Goal: Task Accomplishment & Management: Complete application form

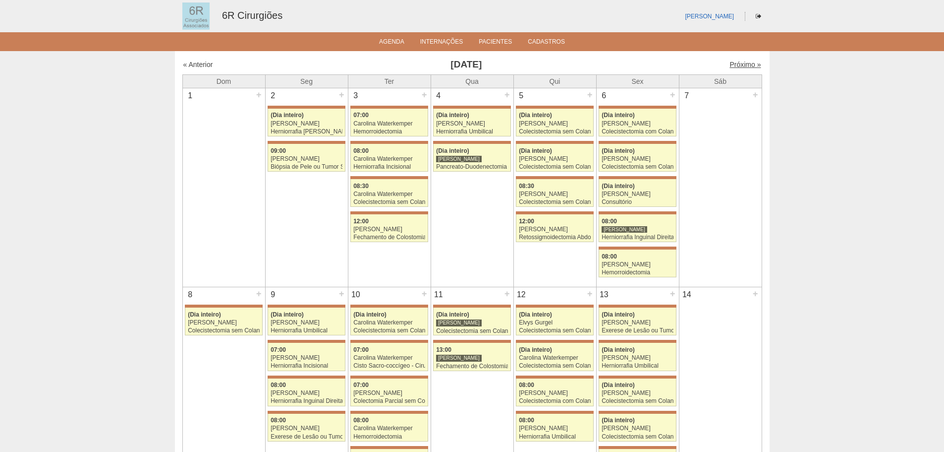
click at [737, 64] on link "Próximo »" at bounding box center [745, 64] width 31 height 8
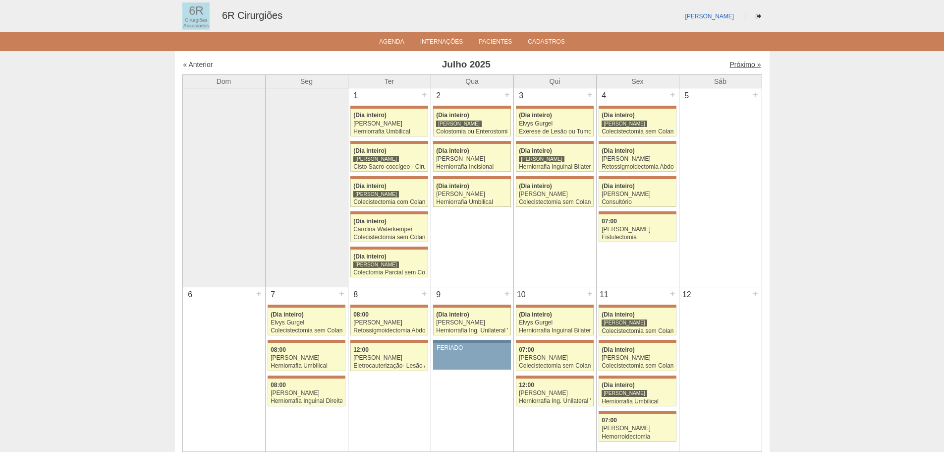
click at [737, 65] on link "Próximo »" at bounding box center [745, 64] width 31 height 8
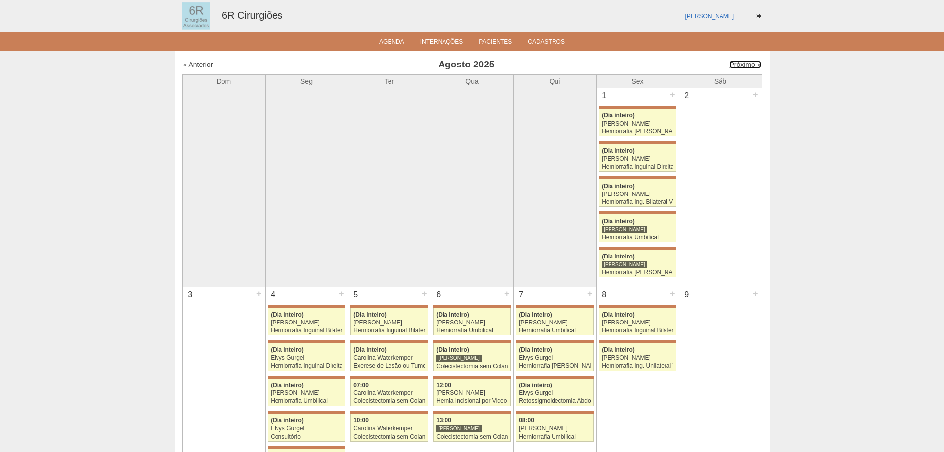
click at [737, 65] on link "Próximo »" at bounding box center [745, 64] width 31 height 8
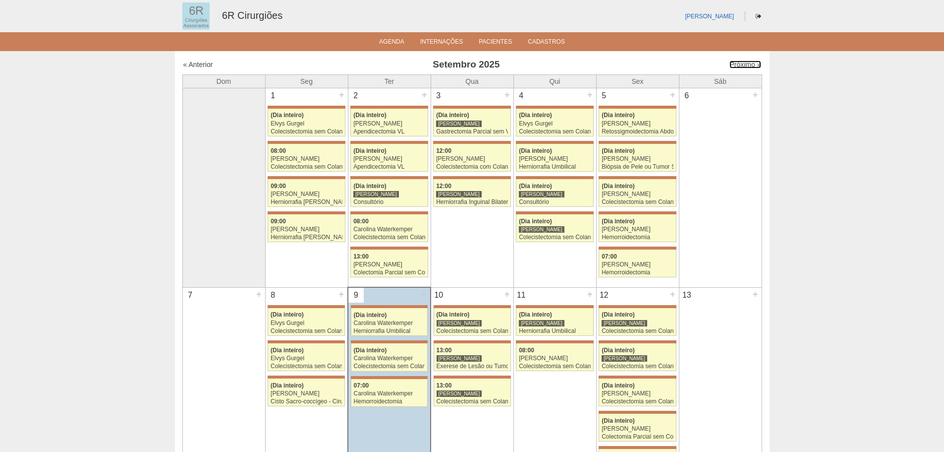
click at [737, 65] on link "Próximo »" at bounding box center [745, 64] width 31 height 8
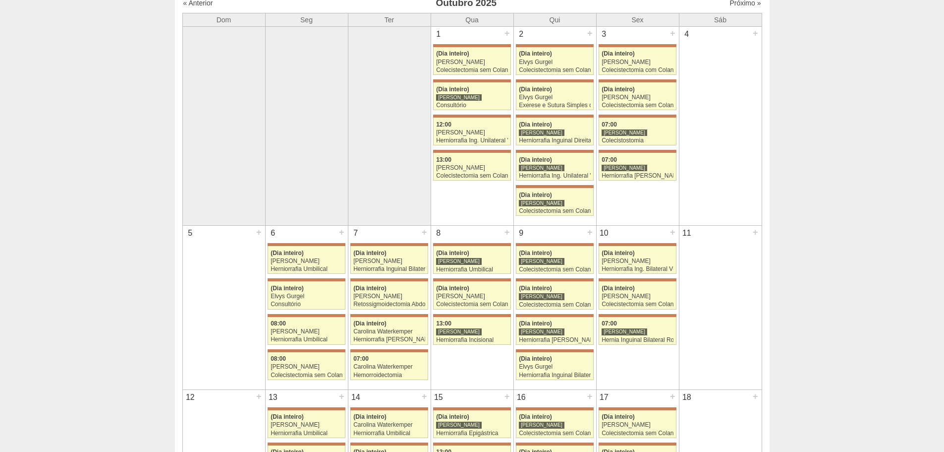
scroll to position [50, 0]
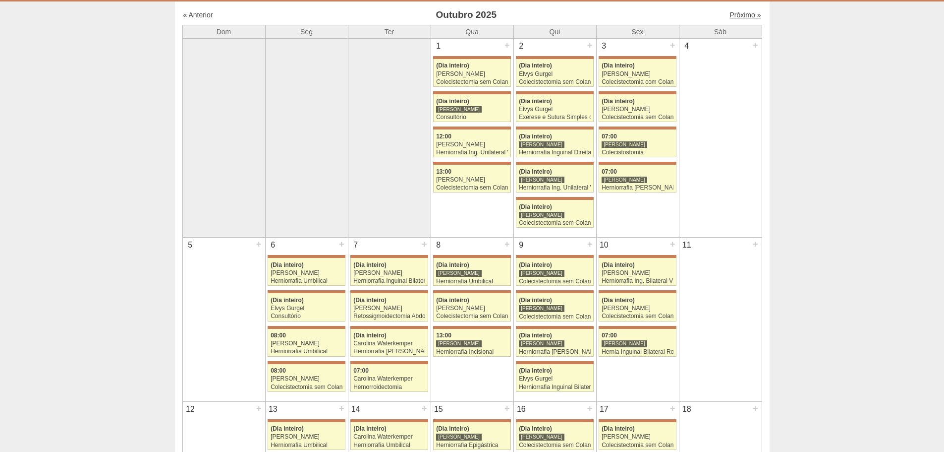
click at [739, 17] on link "Próximo »" at bounding box center [745, 15] width 31 height 8
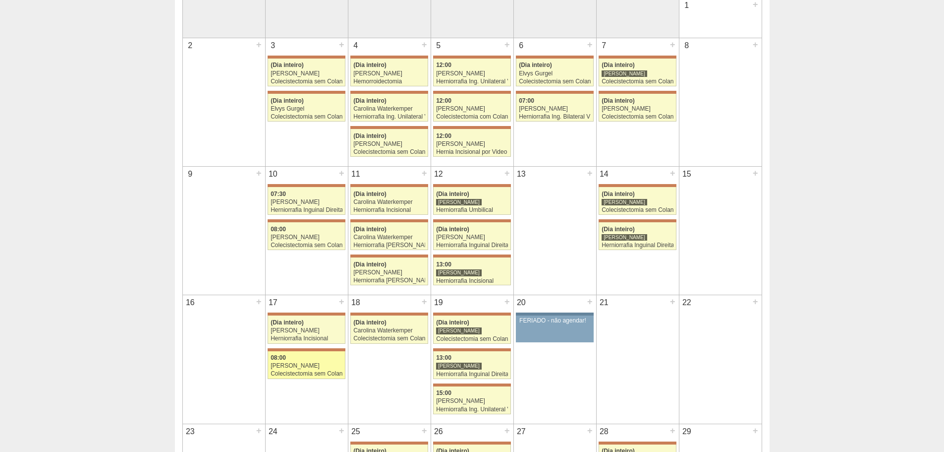
scroll to position [248, 0]
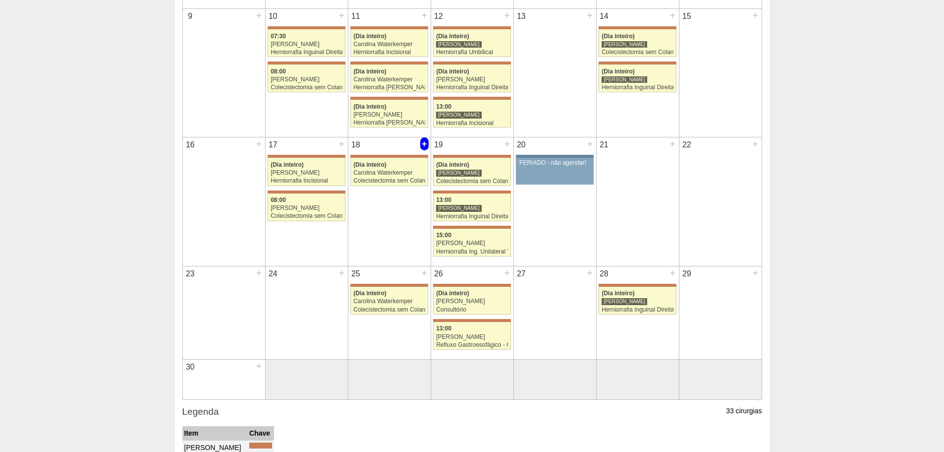
click at [423, 145] on div "+" at bounding box center [424, 143] width 8 height 13
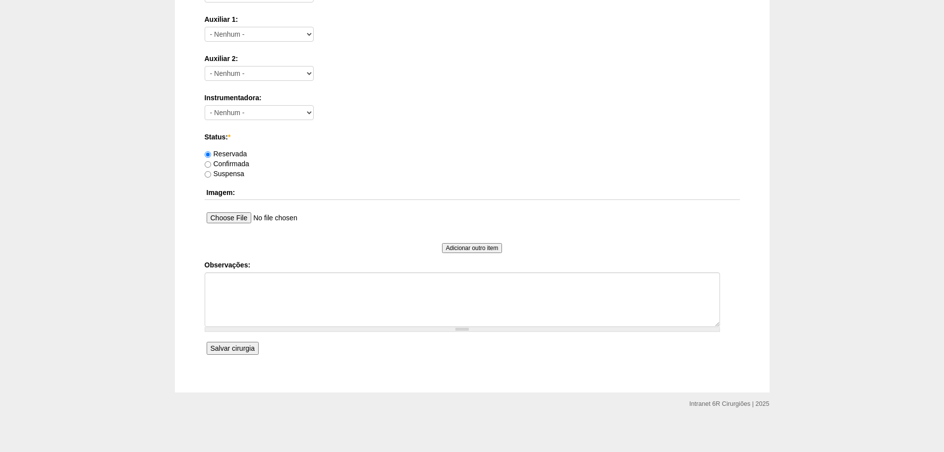
scroll to position [433, 0]
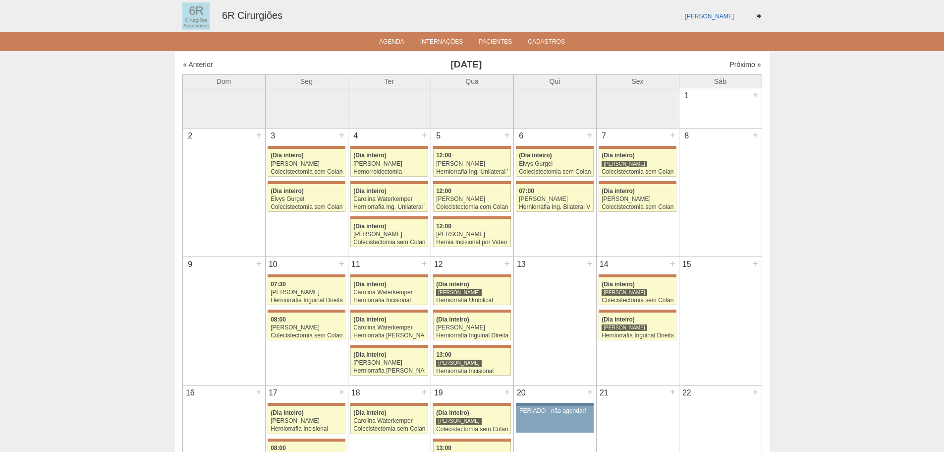
scroll to position [248, 0]
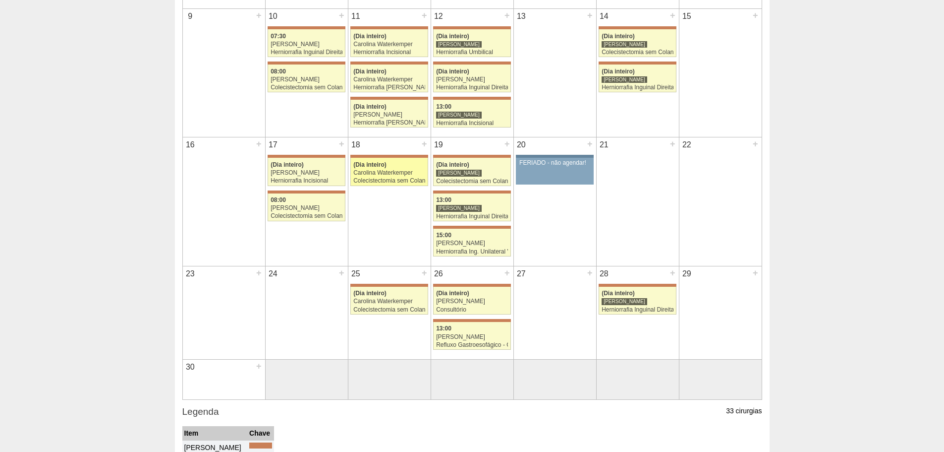
click at [403, 175] on div "Carolina Waterkemper" at bounding box center [389, 173] width 72 height 6
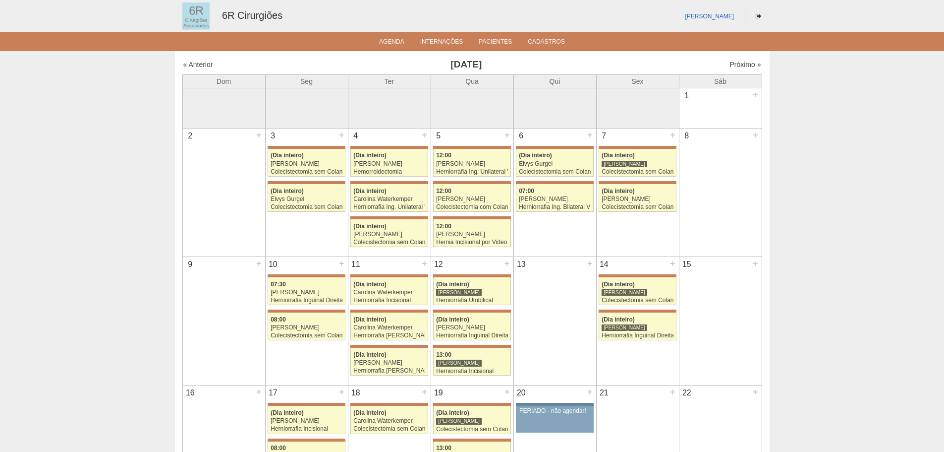
scroll to position [248, 0]
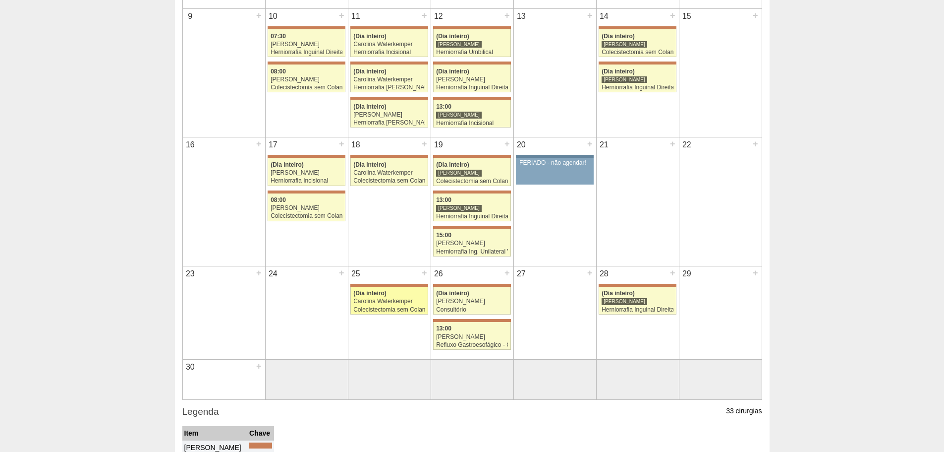
click at [374, 298] on div "Carolina Waterkemper" at bounding box center [389, 301] width 72 height 6
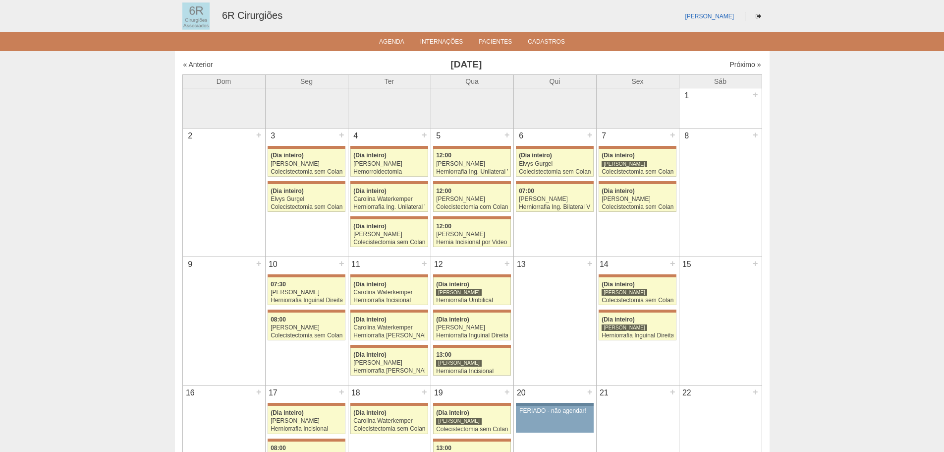
scroll to position [248, 0]
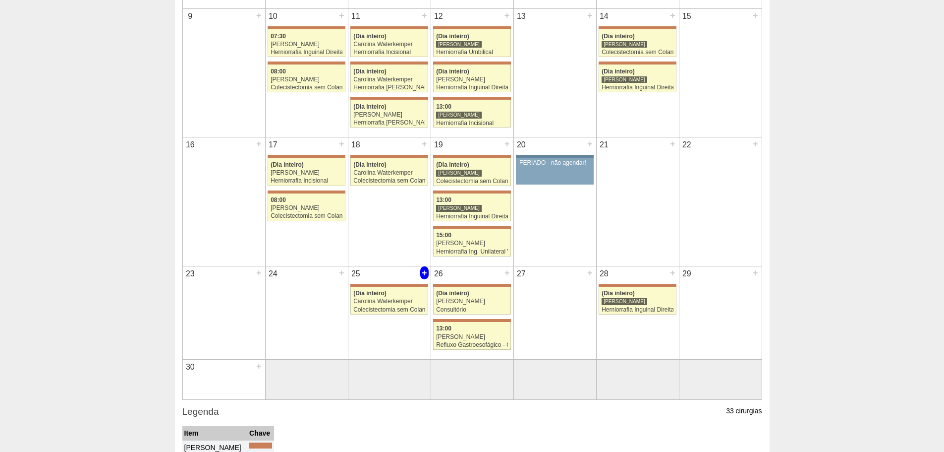
click at [427, 271] on div "+" at bounding box center [424, 272] width 8 height 13
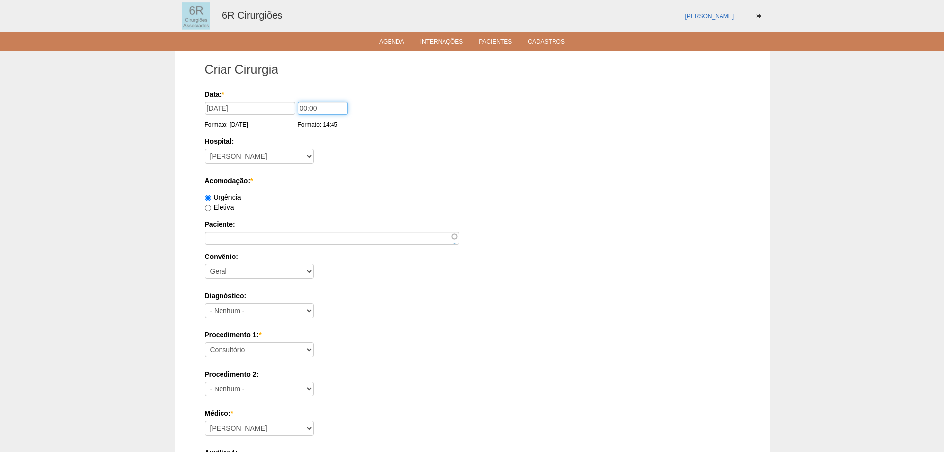
drag, startPoint x: 323, startPoint y: 106, endPoint x: 234, endPoint y: 106, distance: 89.2
click at [234, 99] on div "Data: * [DATE] Formato: [DATE] 00:00 Formato: 14:45" at bounding box center [471, 94] width 532 height 10
type input "08:00"
click at [229, 206] on label "Eletiva" at bounding box center [220, 207] width 30 height 8
click at [211, 206] on input "Eletiva" at bounding box center [208, 208] width 6 height 6
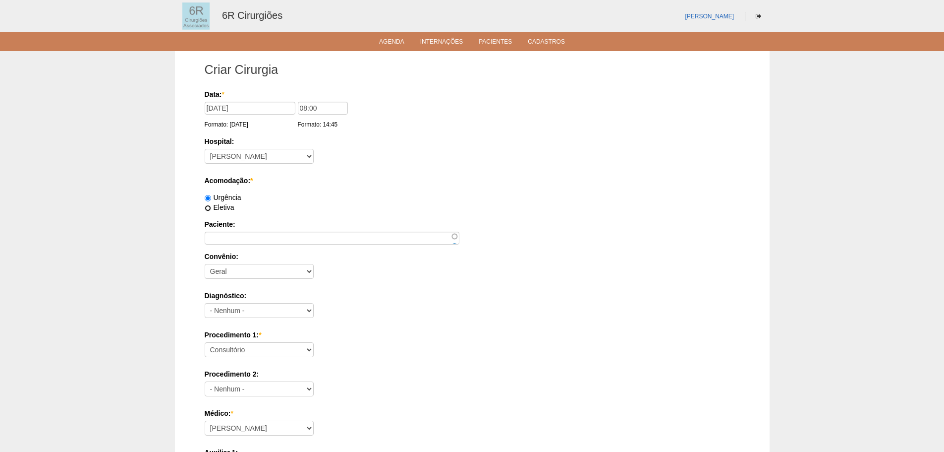
radio input "true"
click at [233, 239] on input "Paciente:" at bounding box center [332, 237] width 255 height 13
paste input "FRANCISCO MICHEL DE SOUSA ALVES"
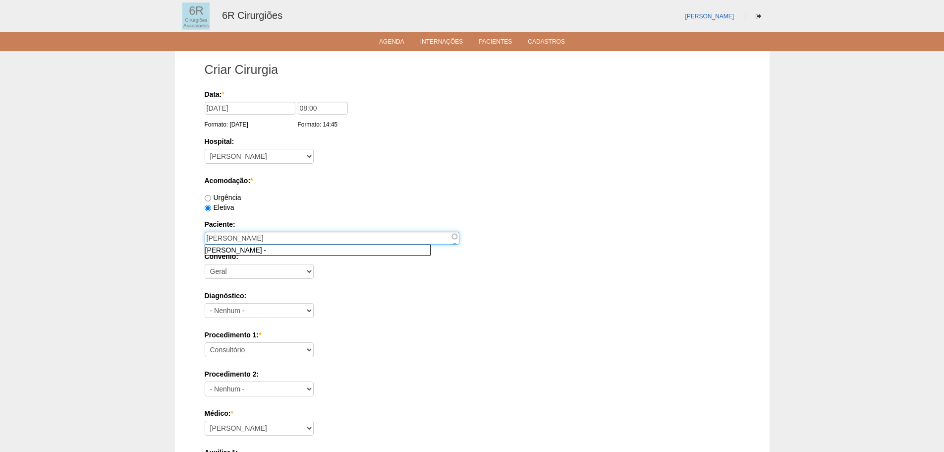
type input "FRANCISCO MICHEL DE SOUSA ALVES"
click at [268, 270] on select "- Nenhum - Geral" at bounding box center [259, 271] width 109 height 15
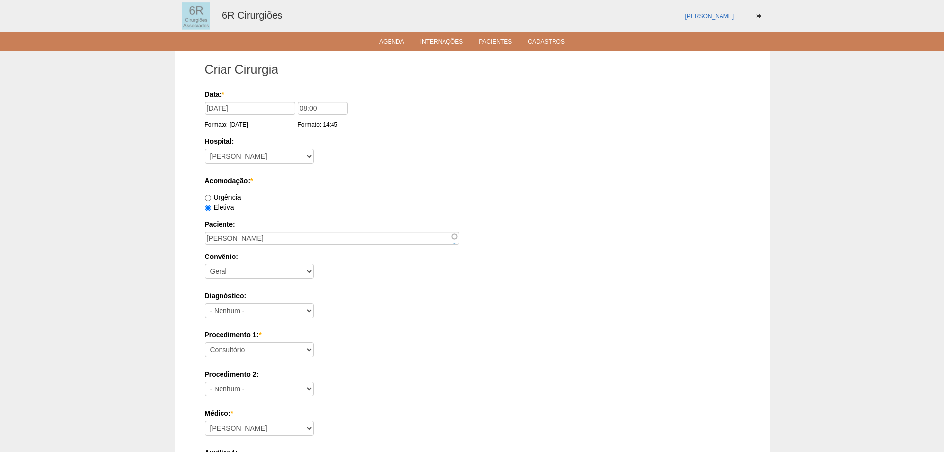
click at [519, 356] on div "Procedimento 1: * Consultório Abscesso Hepático - Drenagem Abscesso perianal Am…" at bounding box center [472, 346] width 535 height 32
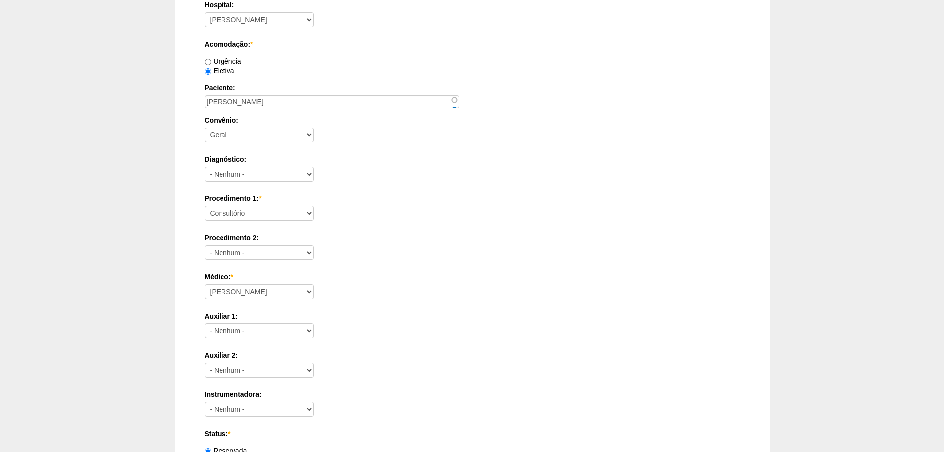
scroll to position [149, 0]
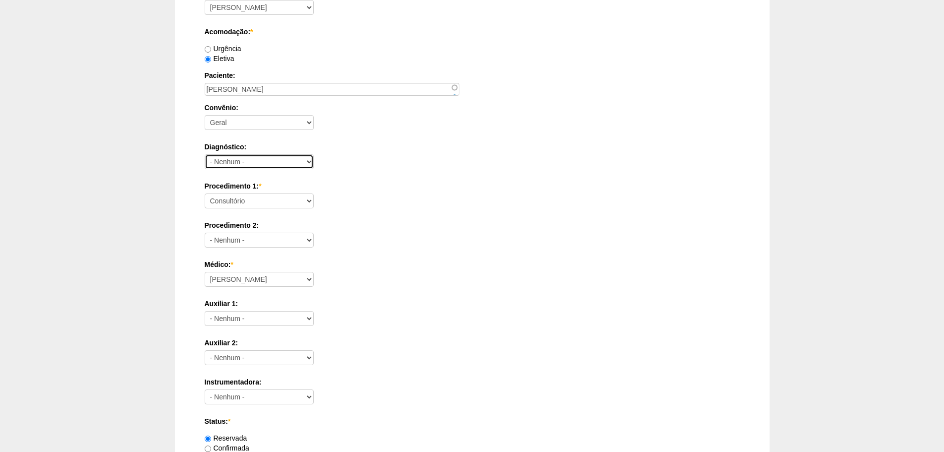
click at [232, 165] on select "- Nenhum - Abdome Agudo Abscesso Hepático Abscesso Perianal Abscesso Peritoneal…" at bounding box center [259, 161] width 109 height 15
select select "66416"
click at [205, 154] on select "- Nenhum - Abdome Agudo Abscesso Hepático Abscesso Perianal Abscesso Peritoneal…" at bounding box center [259, 161] width 109 height 15
click at [246, 204] on select "Consultório Abscesso Hepático - Drenagem Abscesso perianal Amputação Abdômino P…" at bounding box center [259, 200] width 109 height 15
select select "66564"
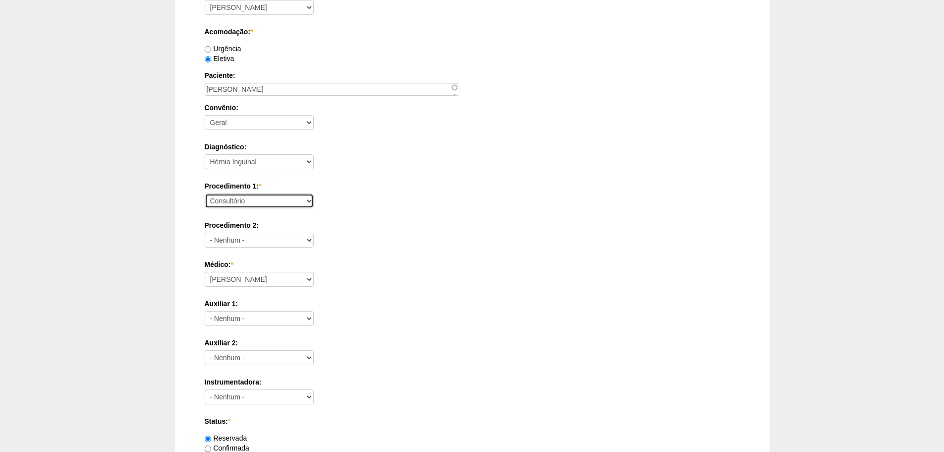
click at [205, 193] on select "Consultório Abscesso Hepático - Drenagem Abscesso perianal Amputação Abdômino P…" at bounding box center [259, 200] width 109 height 15
click at [394, 346] on label "Auxiliar 2:" at bounding box center [472, 343] width 535 height 10
click at [314, 350] on select "- Nenhum - Aline Zanon Bariatricas Bruno Bulisani Bruno Oliveira Carolina Water…" at bounding box center [259, 357] width 109 height 15
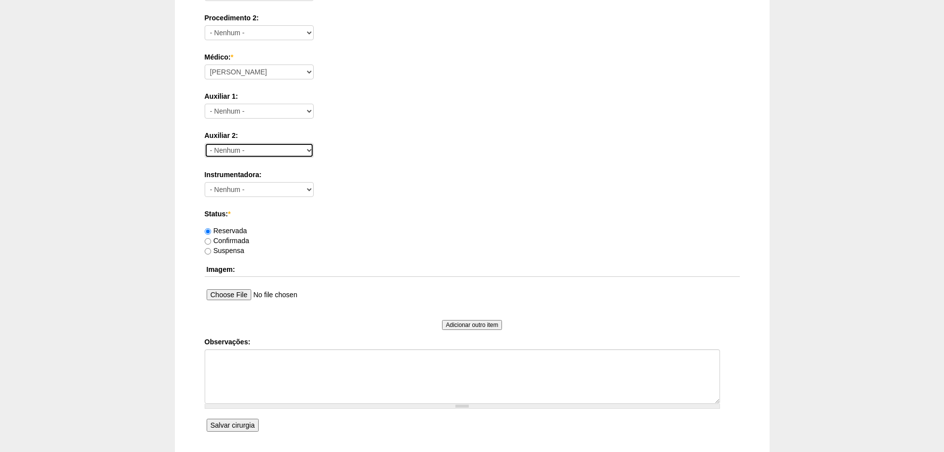
scroll to position [397, 0]
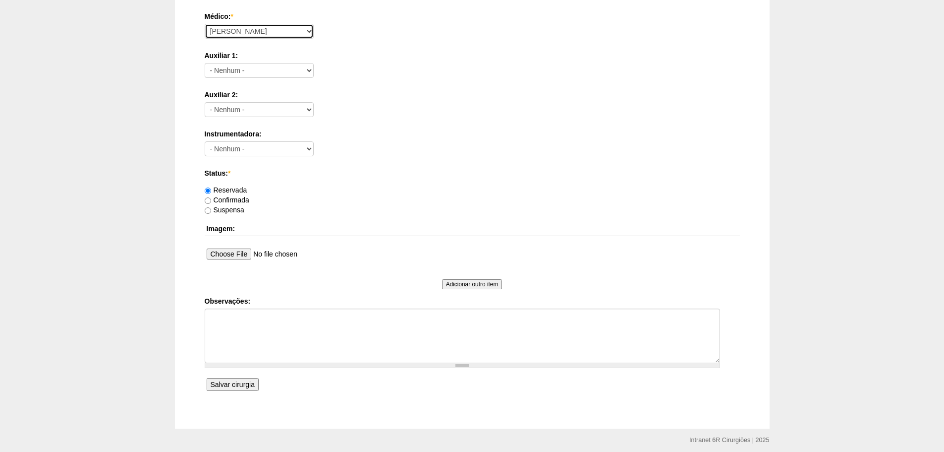
click at [238, 25] on select "Aline Zanon Bariatricas Bruno Bulisani Bruno Oliveira Carolina Waterkemper Elvy…" at bounding box center [259, 31] width 109 height 15
select select "69"
click at [205, 24] on select "Aline Zanon Bariatricas Bruno Bulisani Bruno Oliveira Carolina Waterkemper Elvy…" at bounding box center [259, 31] width 109 height 15
click at [232, 198] on label "Confirmada" at bounding box center [227, 200] width 45 height 8
click at [211, 198] on input "Confirmada" at bounding box center [208, 200] width 6 height 6
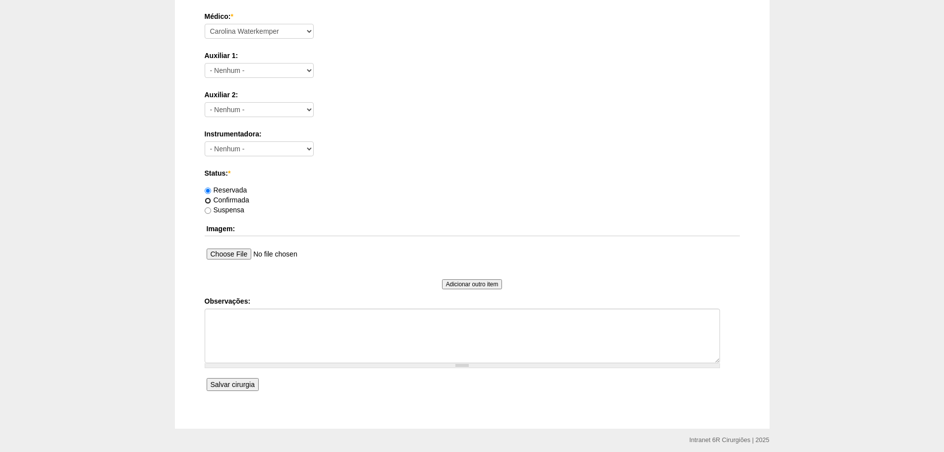
radio input "true"
click at [243, 351] on textarea "Observações:" at bounding box center [462, 335] width 515 height 55
click at [252, 335] on textarea "Observações:" at bounding box center [462, 335] width 515 height 55
click at [284, 332] on textarea "Observações:" at bounding box center [462, 335] width 515 height 55
type textarea "N"
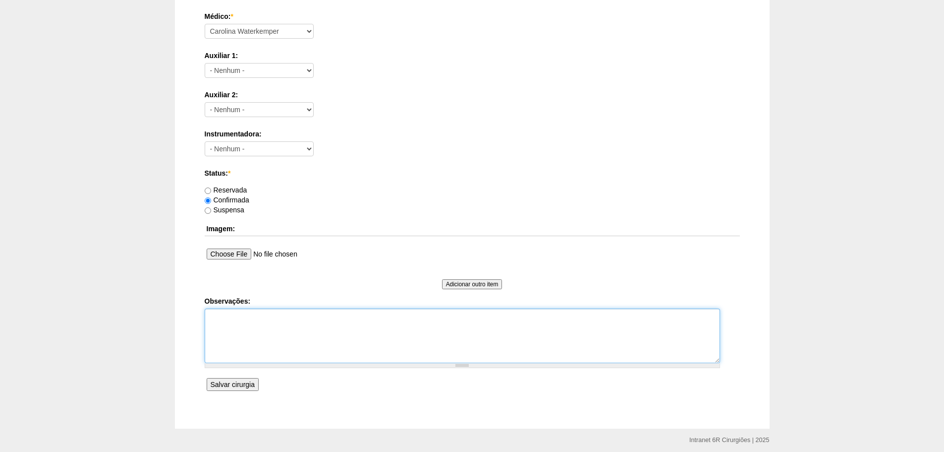
paste textarea "- AVAL CARDIO (10/07/25): ECG RITMO SINUSAL, POSSIVEL AREA INATIVA SEPTAL ECOTT…"
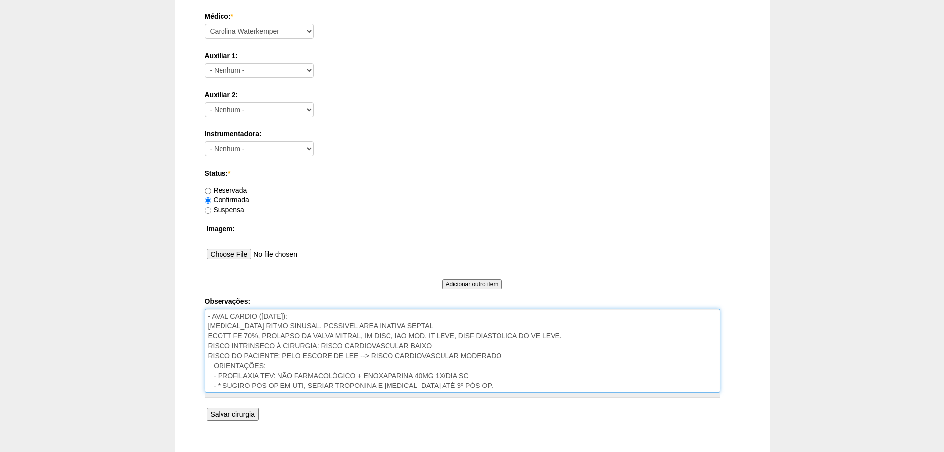
click at [323, 311] on textarea "- AVAL CARDIO (10/07/25): ECG RITMO SINUSAL, POSSIVEL AREA INATIVA SEPTAL ECOTT…" at bounding box center [462, 350] width 515 height 84
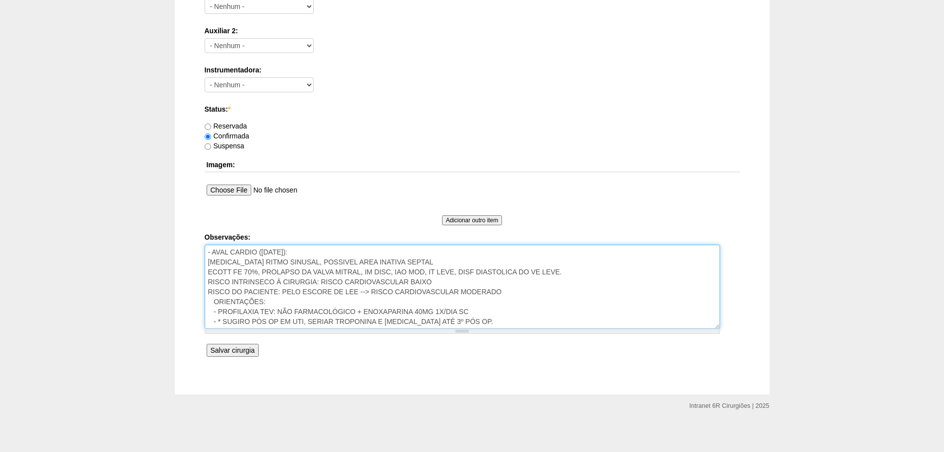
scroll to position [463, 0]
click at [481, 319] on textarea "- AVAL CARDIO (10/07/25): ECG RITMO SINUSAL, POSSIVEL AREA INATIVA SEPTAL ECOTT…" at bounding box center [462, 284] width 515 height 84
click at [207, 249] on textarea "- AVAL CARDIO (10/07/25): ECG RITMO SINUSAL, POSSIVEL AREA INATIVA SEPTAL ECOTT…" at bounding box center [462, 284] width 515 height 84
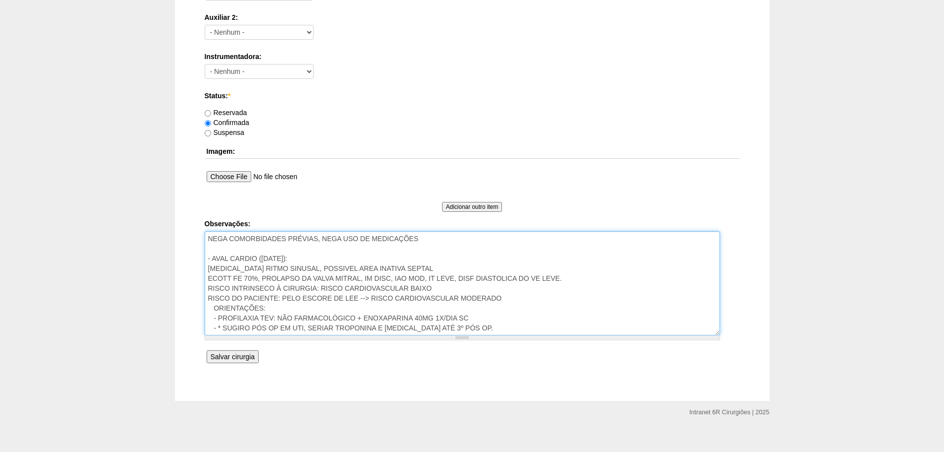
scroll to position [483, 0]
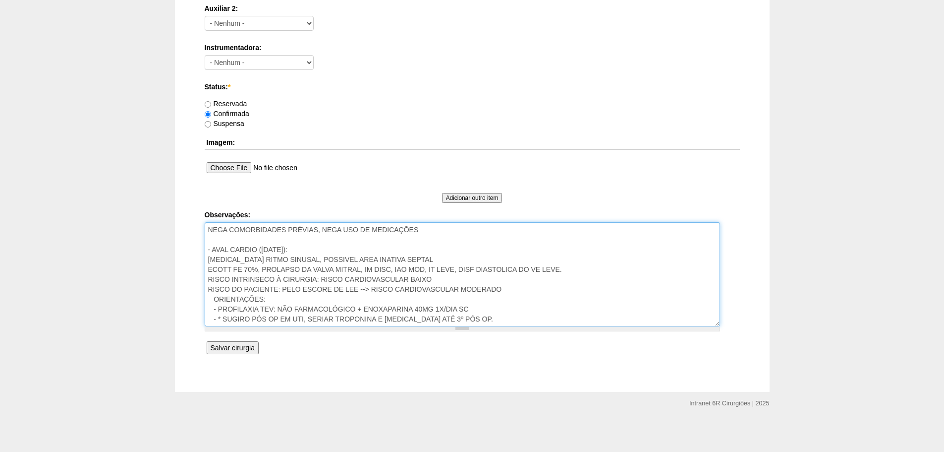
click at [473, 319] on textarea "NEGA COMORBIDADES PRÉVIAS, NEGA USO DE MEDICAÇÕES - AVAL CARDIO (10/07/25): ECG…" at bounding box center [462, 274] width 515 height 104
click at [209, 228] on textarea "NEGA COMORBIDADES PRÉVIAS, NEGA USO DE MEDICAÇÕES - AVAL CARDIO (10/07/25): ECG…" at bounding box center [462, 274] width 515 height 104
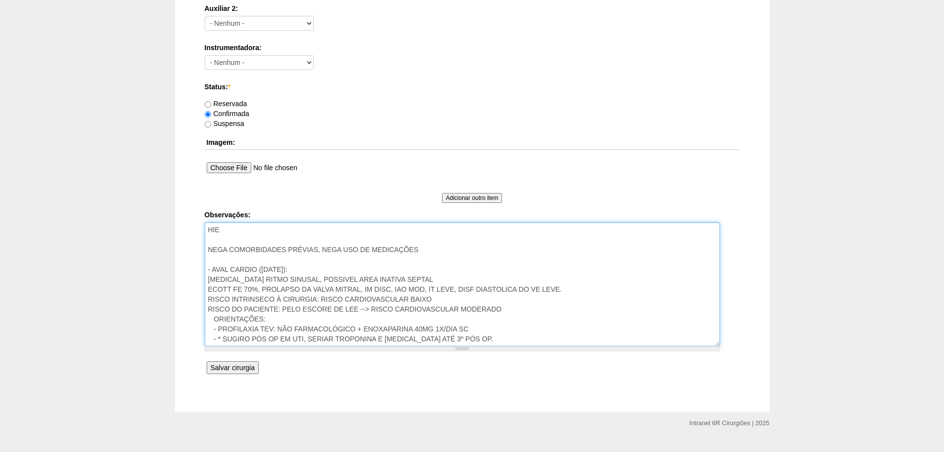
click at [255, 252] on textarea "HIE NEGA COMORBIDADES PRÉVIAS, NEGA USO DE MEDICAÇÕES - AVAL CARDIO (10/07/25):…" at bounding box center [462, 284] width 515 height 124
type textarea "HIE NEGA COMORBIDADES PRÉVIAS, NEGA USO DE MEDICAÇÕES - AVAL CARDIO (10/07/25):…"
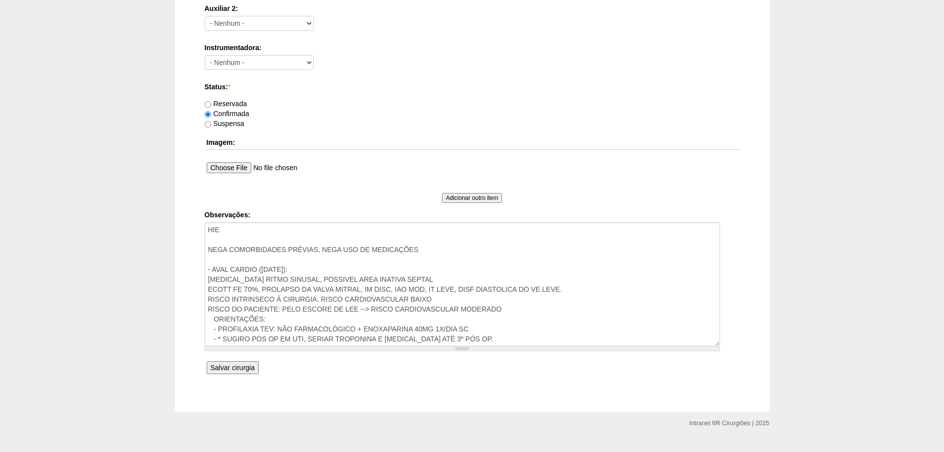
click at [231, 369] on input "Salvar cirurgia" at bounding box center [233, 367] width 52 height 13
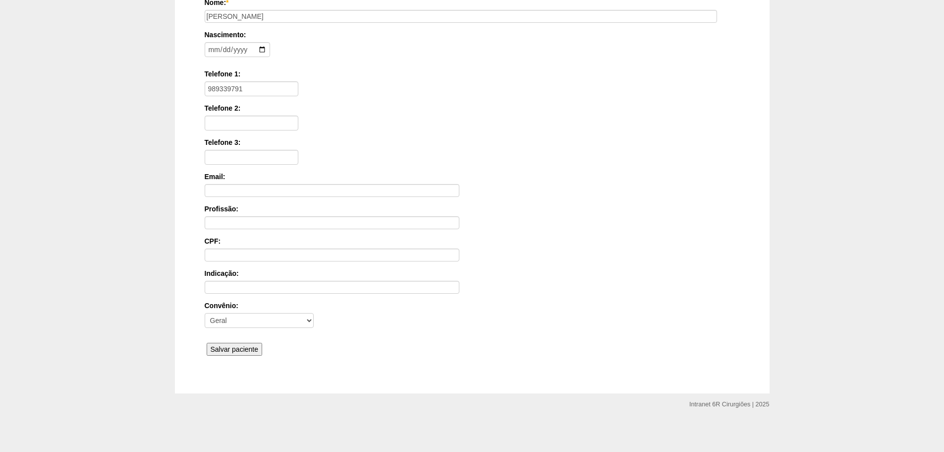
scroll to position [154, 0]
click at [234, 347] on input "Salvar paciente" at bounding box center [235, 347] width 56 height 13
